Goal: Complete application form

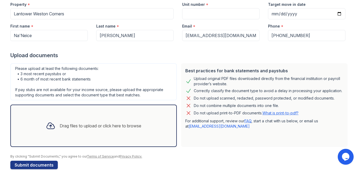
scroll to position [58, 0]
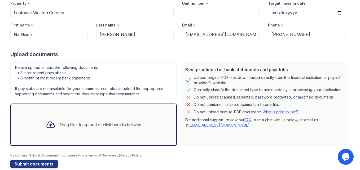
click at [76, 120] on div "Drag files to upload or click here to browse" at bounding box center [94, 125] width 104 height 18
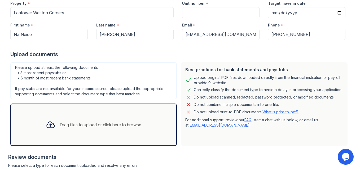
click at [47, 125] on icon at bounding box center [51, 125] width 8 height 6
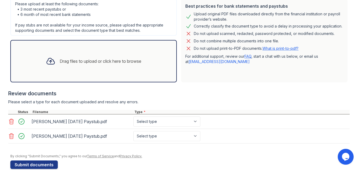
scroll to position [122, 0]
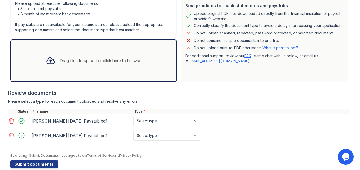
click at [10, 135] on icon at bounding box center [11, 136] width 6 height 6
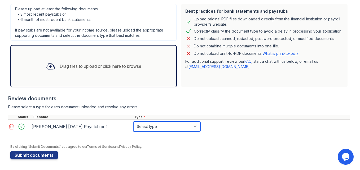
click at [194, 129] on select "Select type Paystub Bank Statement Offer Letter Tax Documents Benefit Award Let…" at bounding box center [166, 127] width 67 height 10
select select "paystub"
click at [133, 122] on select "Select type Paystub Bank Statement Offer Letter Tax Documents Benefit Award Let…" at bounding box center [166, 127] width 67 height 10
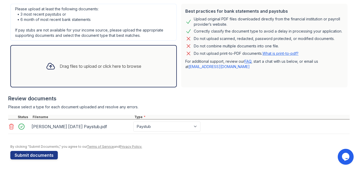
click at [48, 67] on icon at bounding box center [51, 66] width 8 height 6
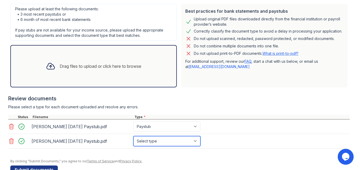
click at [195, 142] on select "Select type Paystub Bank Statement Offer Letter Tax Documents Benefit Award Let…" at bounding box center [166, 141] width 67 height 10
select select "paystub"
click at [133, 136] on select "Select type Paystub Bank Statement Offer Letter Tax Documents Benefit Award Let…" at bounding box center [166, 141] width 67 height 10
click at [48, 69] on icon at bounding box center [51, 67] width 10 height 10
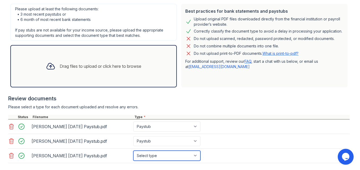
click at [194, 156] on select "Select type Paystub Bank Statement Offer Letter Tax Documents Benefit Award Let…" at bounding box center [166, 156] width 67 height 10
select select "paystub"
click at [133, 151] on select "Select type Paystub Bank Statement Offer Letter Tax Documents Benefit Award Let…" at bounding box center [166, 156] width 67 height 10
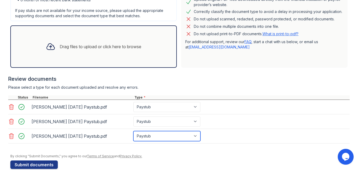
scroll to position [145, 0]
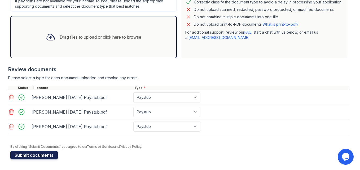
click at [46, 156] on button "Submit documents" at bounding box center [33, 155] width 47 height 8
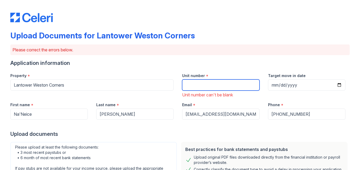
click at [188, 87] on input "Unit number" at bounding box center [220, 85] width 77 height 11
type input "8634"
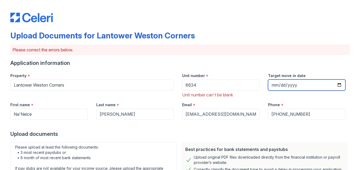
click at [338, 85] on input "Target move in date" at bounding box center [306, 85] width 77 height 11
type input "2025-10-22"
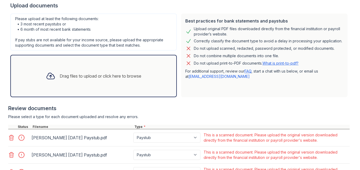
scroll to position [134, 0]
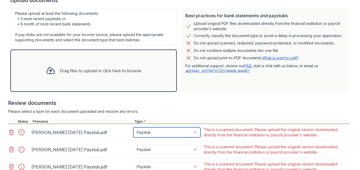
click at [194, 135] on select "Paystub Bank Statement Offer Letter Tax Documents Benefit Award Letter Investme…" at bounding box center [166, 133] width 67 height 10
click at [254, 107] on div "Review documents" at bounding box center [178, 102] width 341 height 7
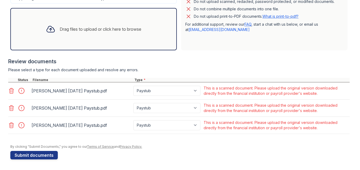
scroll to position [116, 0]
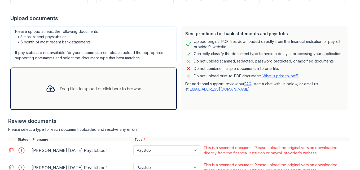
click at [10, 150] on icon at bounding box center [11, 150] width 6 height 6
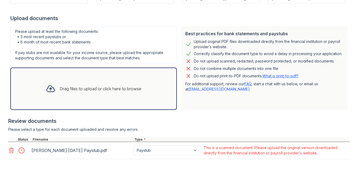
click at [10, 150] on icon at bounding box center [11, 150] width 6 height 6
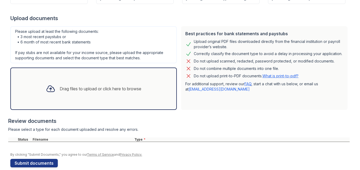
scroll to position [0, 0]
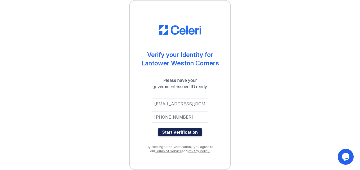
click at [185, 134] on button "Start Verification" at bounding box center [180, 132] width 44 height 8
